Goal: Transaction & Acquisition: Purchase product/service

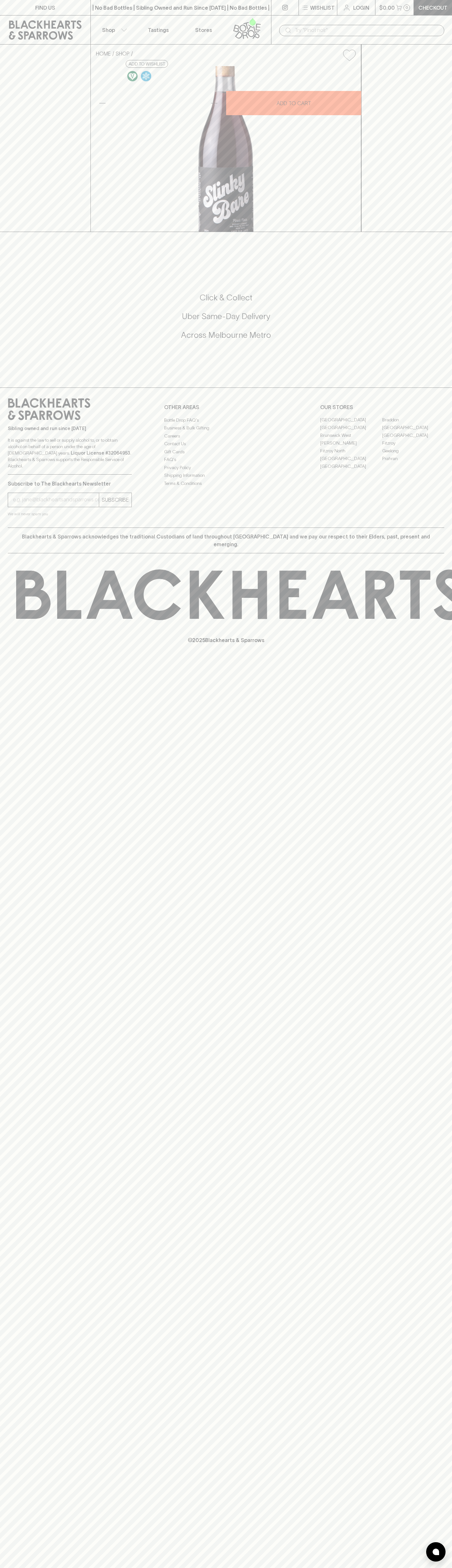
click at [355, 18] on div "​" at bounding box center [361, 30] width 181 height 29
click at [431, 374] on div "Click & Collect Uber Same-Day Delivery Across [GEOGRAPHIC_DATA] Metro" at bounding box center [226, 321] width 436 height 108
click at [358, 1567] on html "FIND US | No Bad Bottles | Sibling Owned and Run Since [DATE] | No Bad Bottles …" at bounding box center [226, 784] width 452 height 1568
click at [13, 340] on h5 "Across Melbourne Metro" at bounding box center [226, 335] width 436 height 10
